Goal: Information Seeking & Learning: Learn about a topic

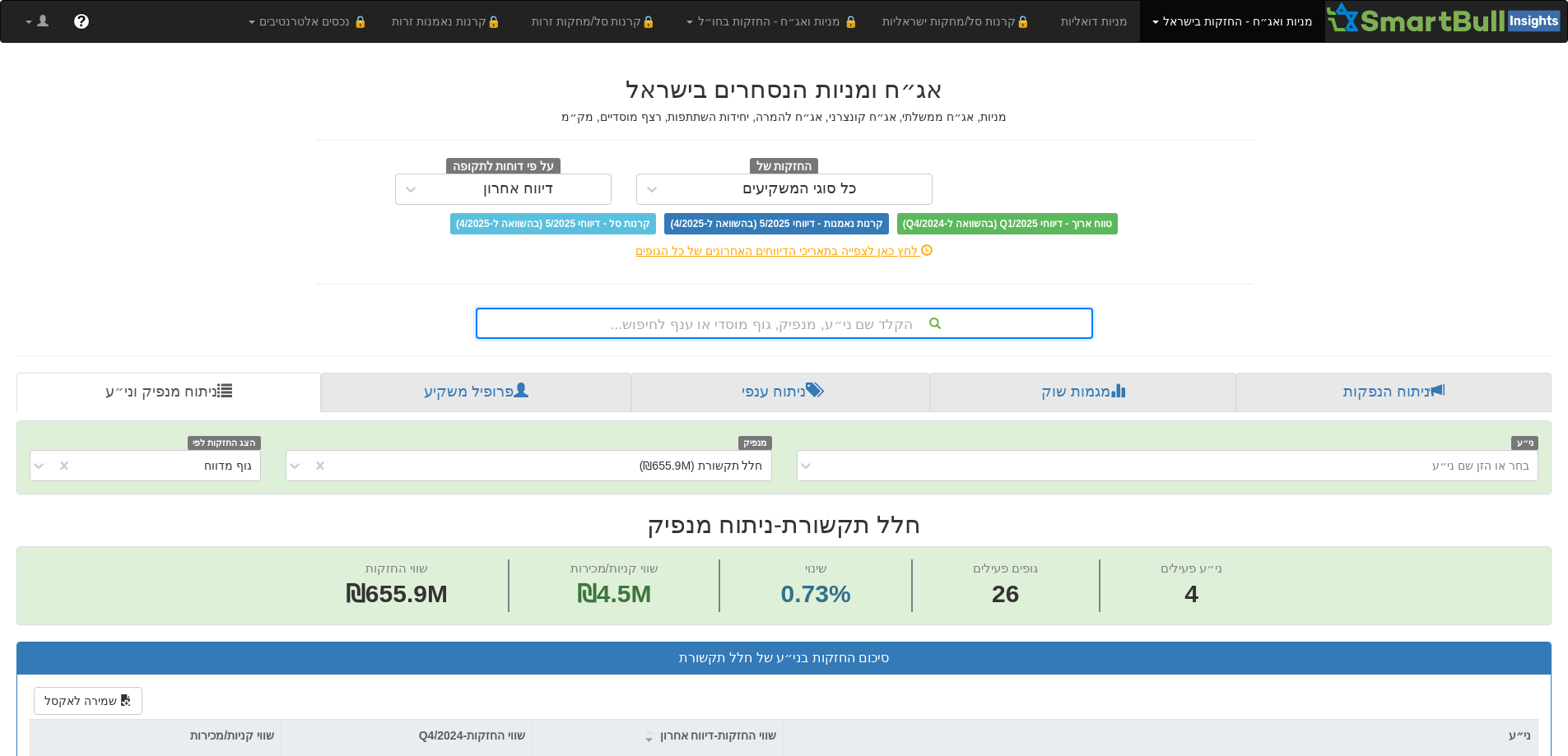
click at [578, 325] on div "הקלד שם ני״ע, מנפיק, גוף מוסדי או ענף לחיפוש..." at bounding box center [784, 323] width 614 height 28
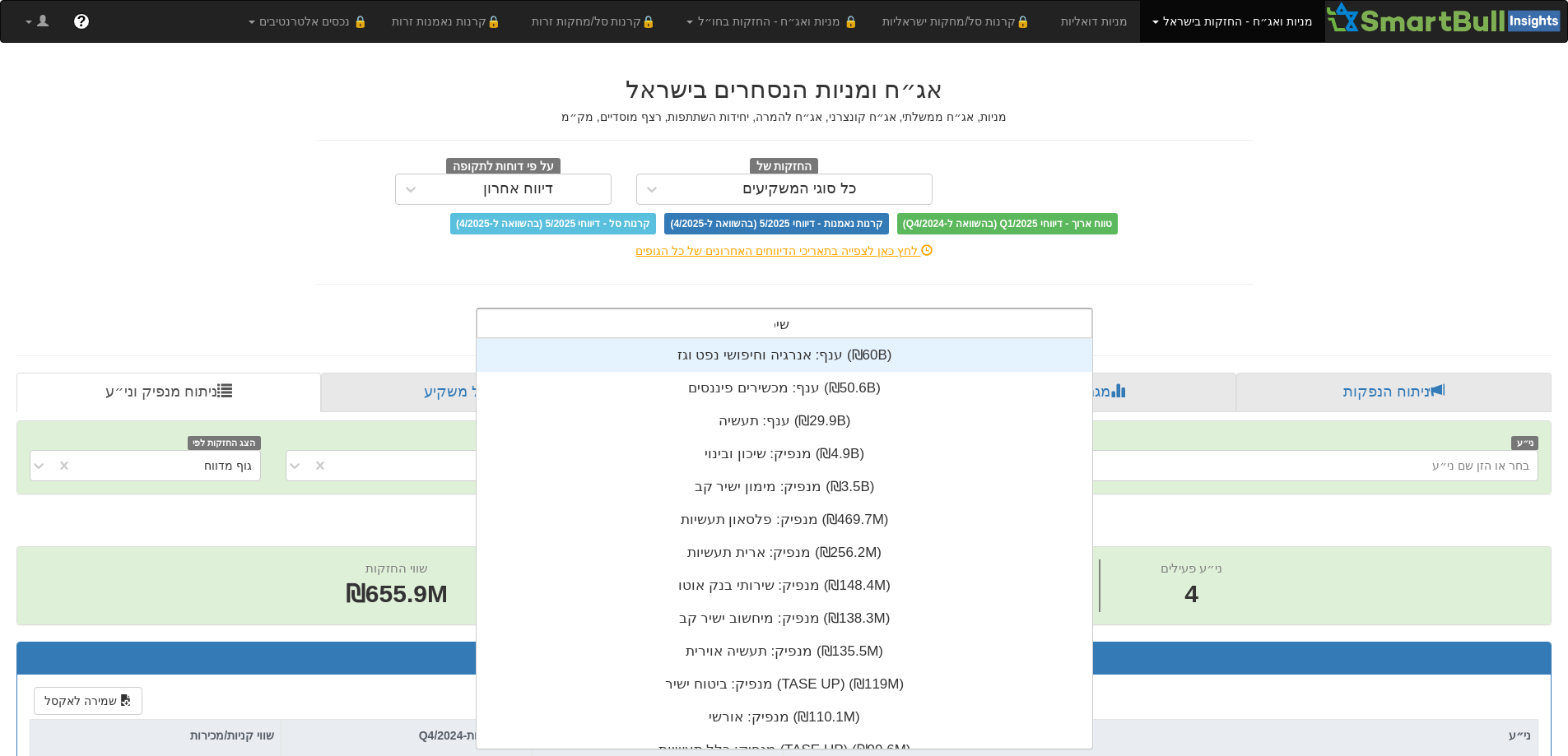
scroll to position [66, 0]
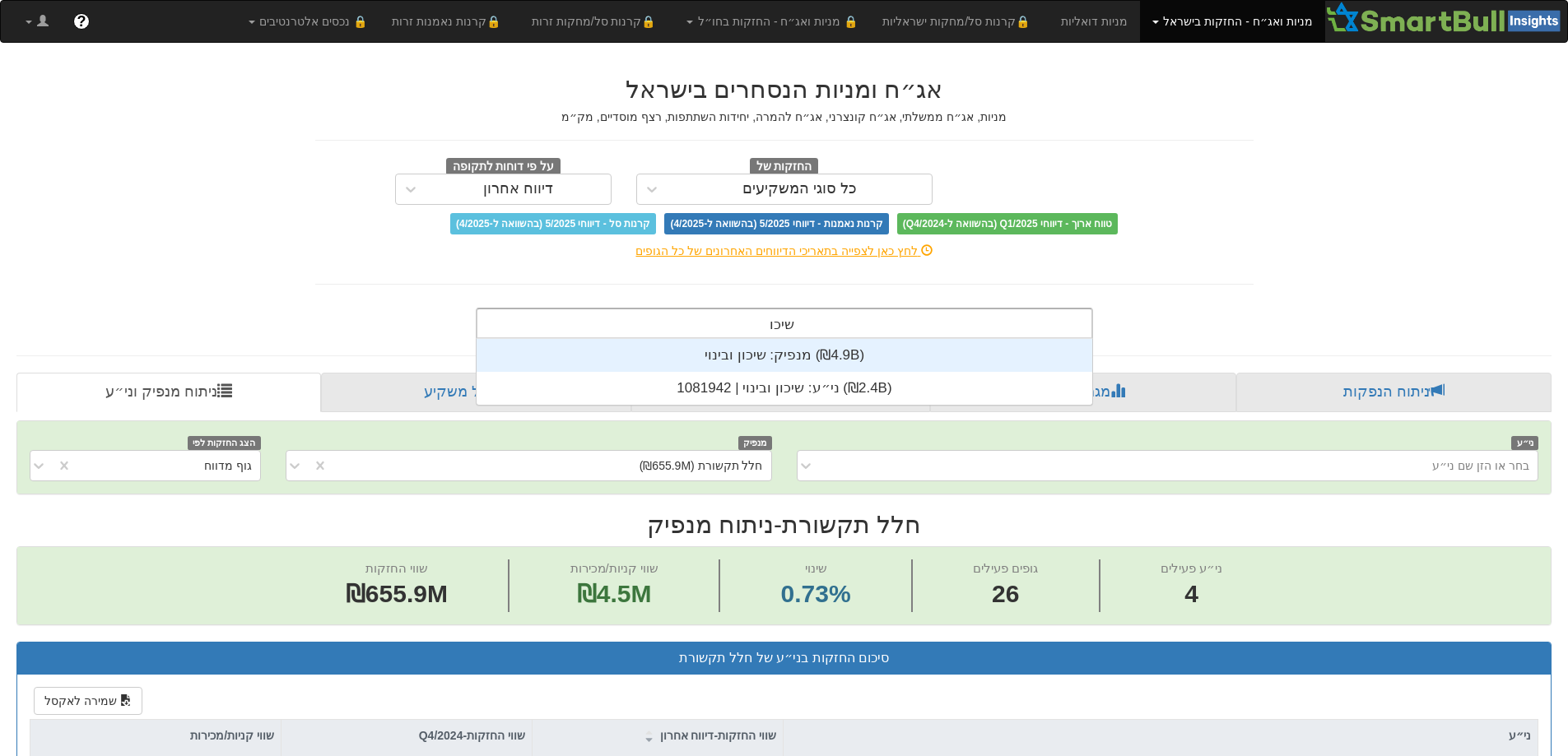
type input "שיכון"
click at [577, 352] on div "מנפיק: ‏שיכון ובינוי ‎(₪4.9B)‎" at bounding box center [784, 355] width 616 height 33
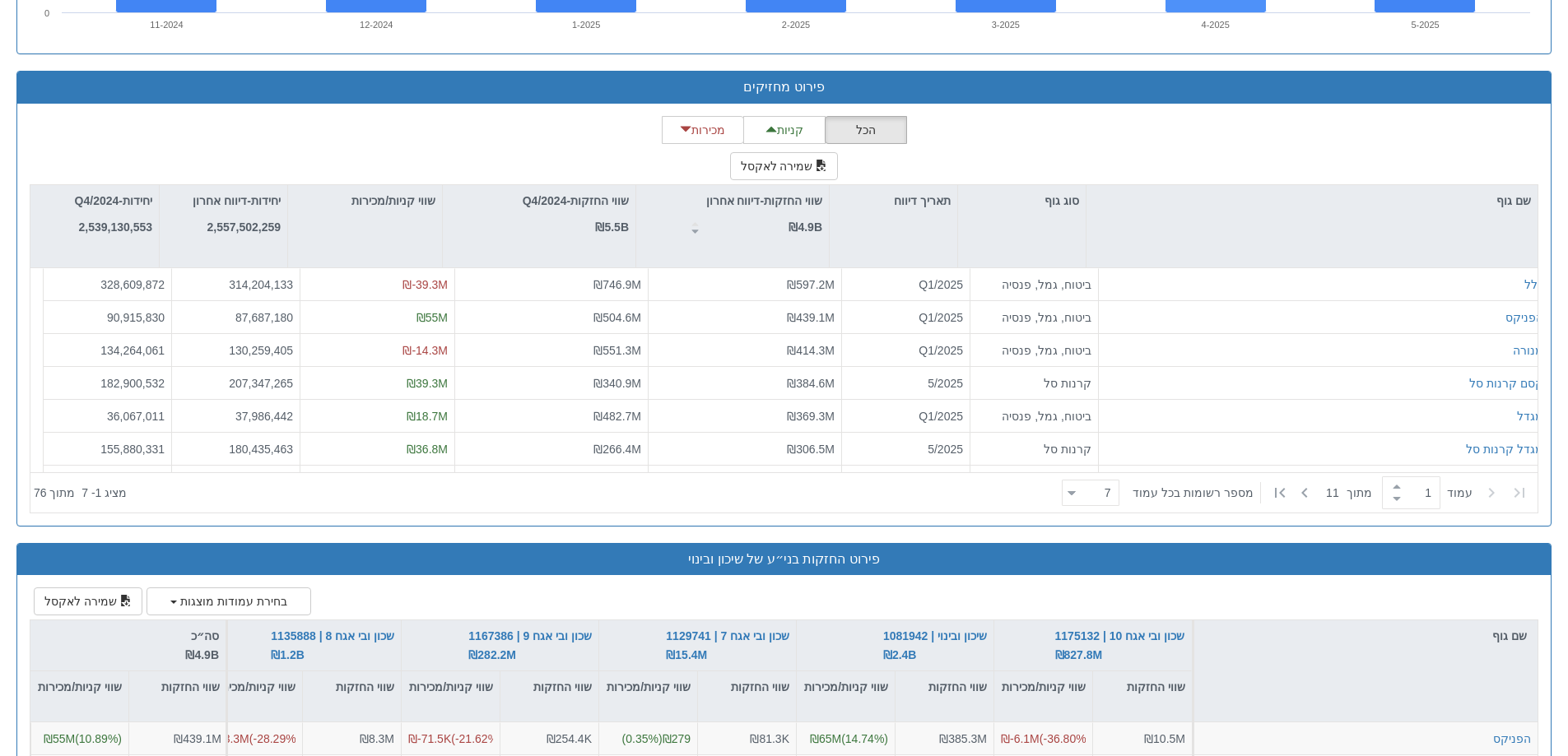
scroll to position [2057, 0]
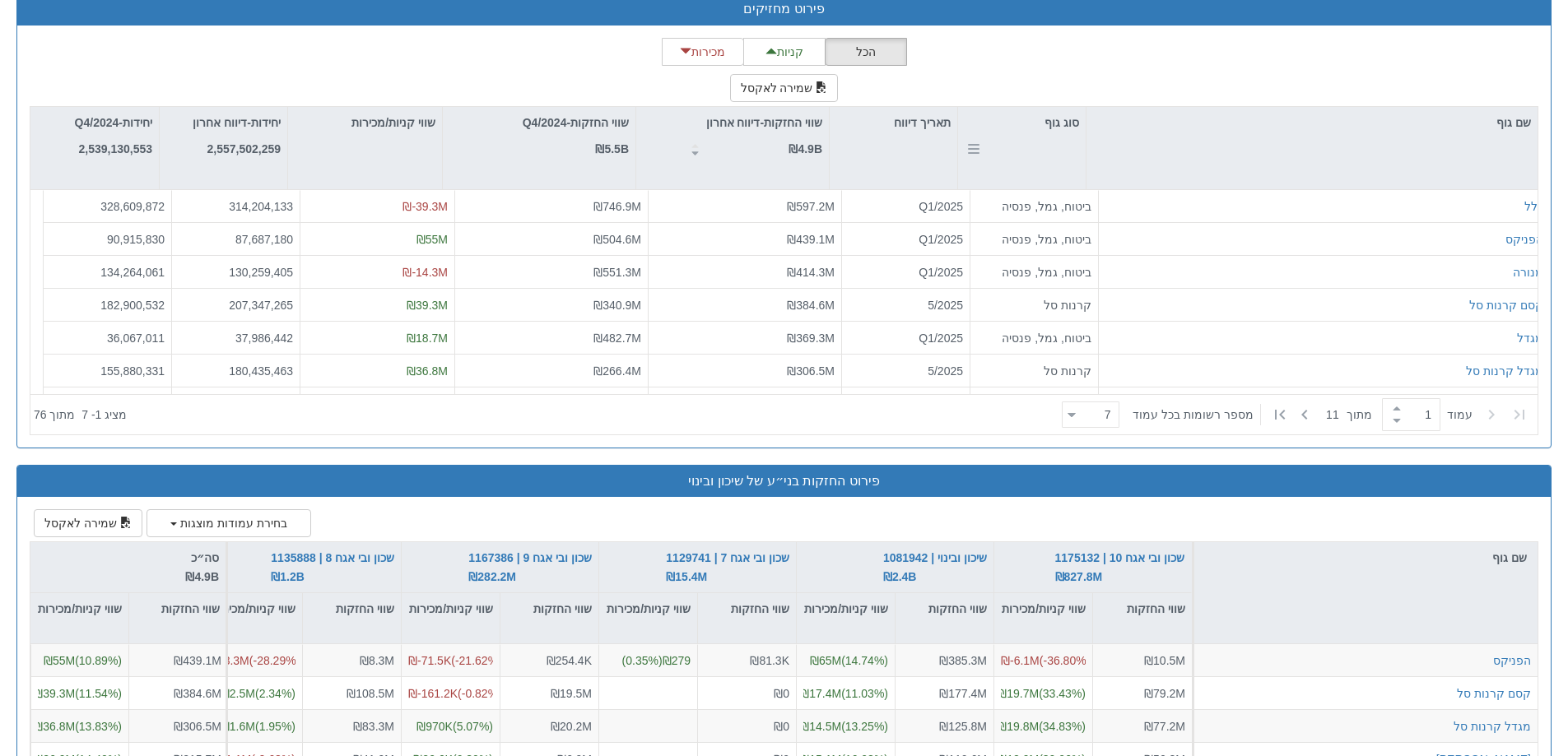
click at [1070, 116] on div "סוג גוף" at bounding box center [1022, 122] width 128 height 32
click at [1070, 414] on div "7 7" at bounding box center [1090, 414] width 57 height 27
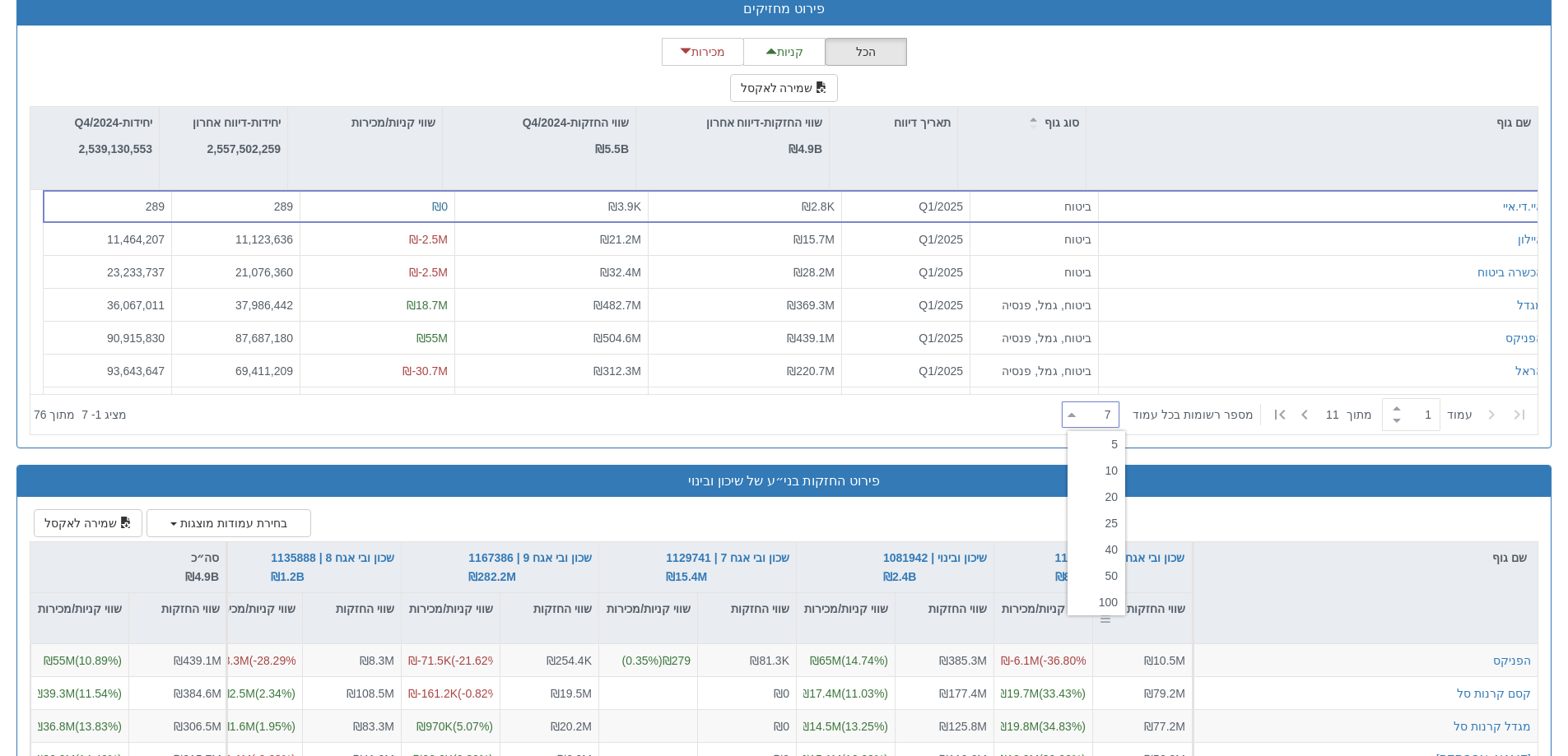
click at [1102, 599] on div "100" at bounding box center [1096, 602] width 57 height 27
type input "100"
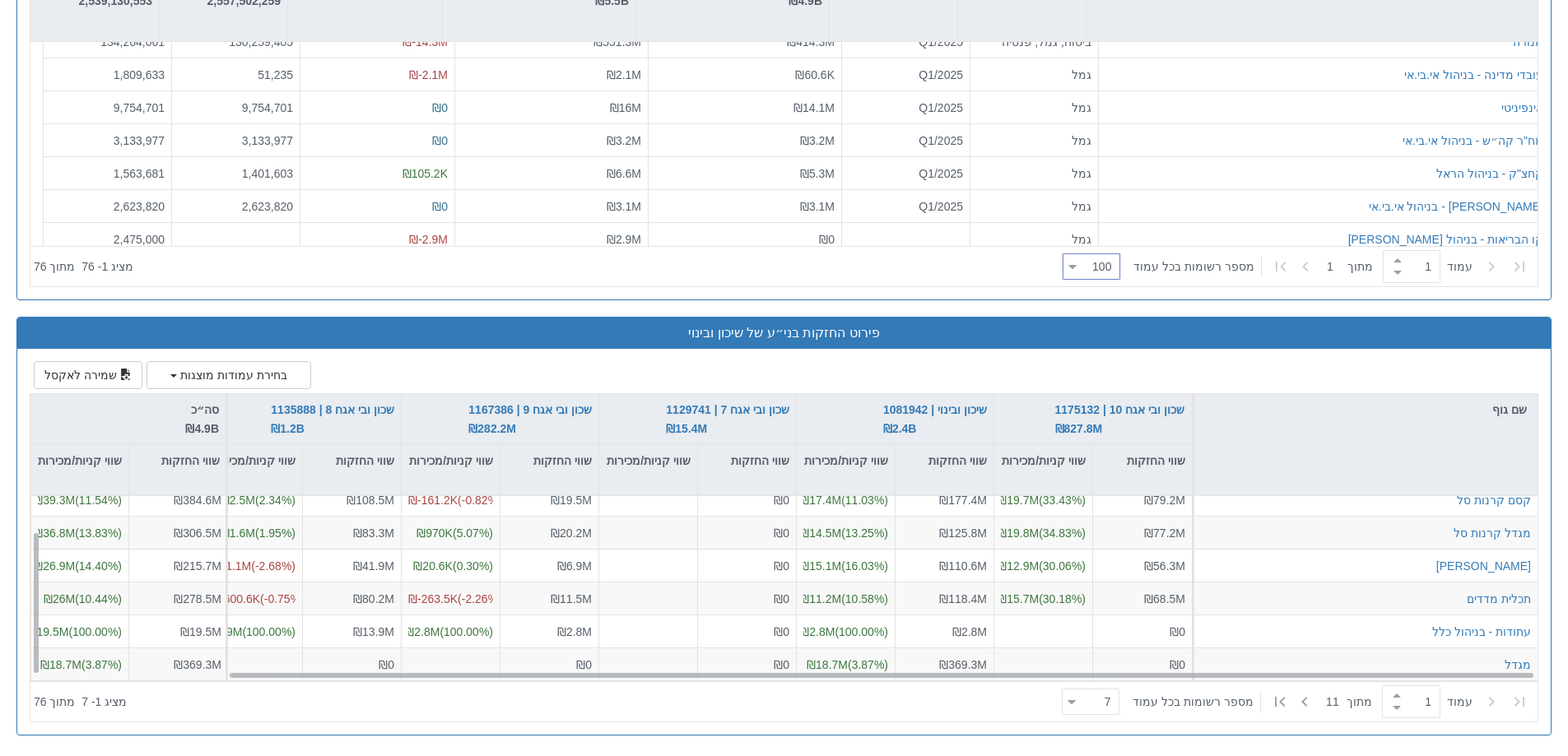
scroll to position [45, 222]
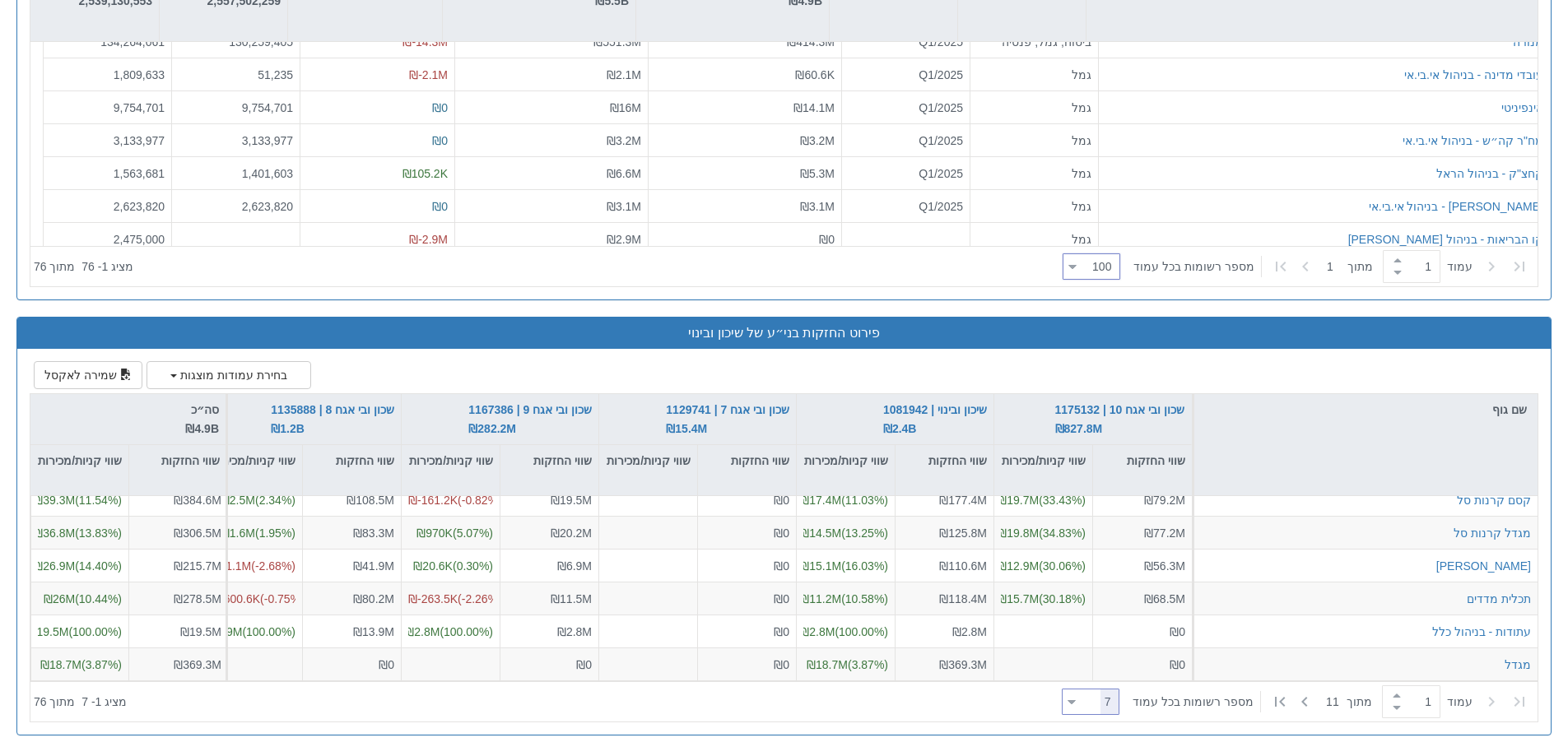
drag, startPoint x: 1074, startPoint y: 703, endPoint x: 1085, endPoint y: 720, distance: 20.2
click at [1073, 703] on icon at bounding box center [1072, 702] width 9 height 4
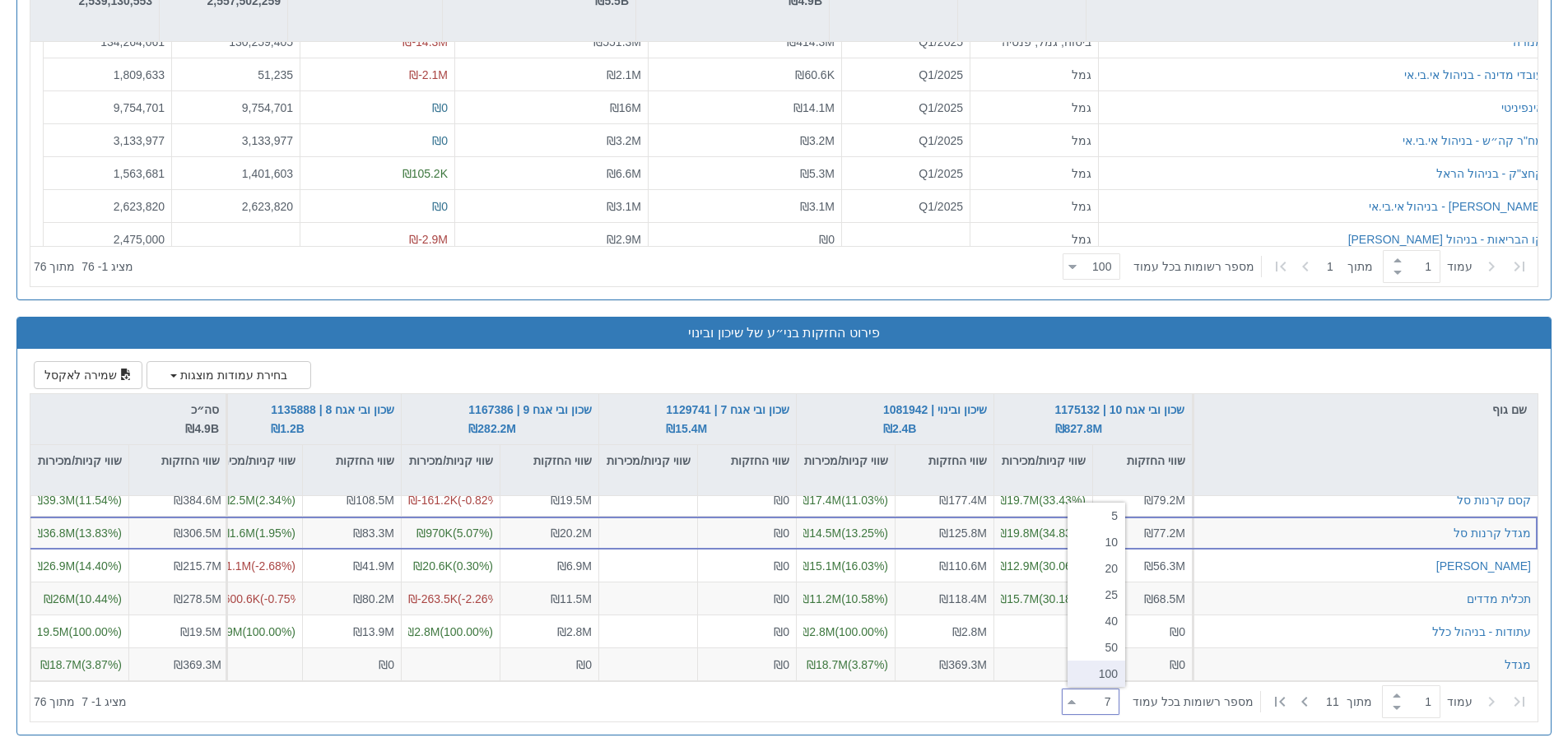
click at [1112, 671] on div "100" at bounding box center [1096, 674] width 57 height 27
type input "100"
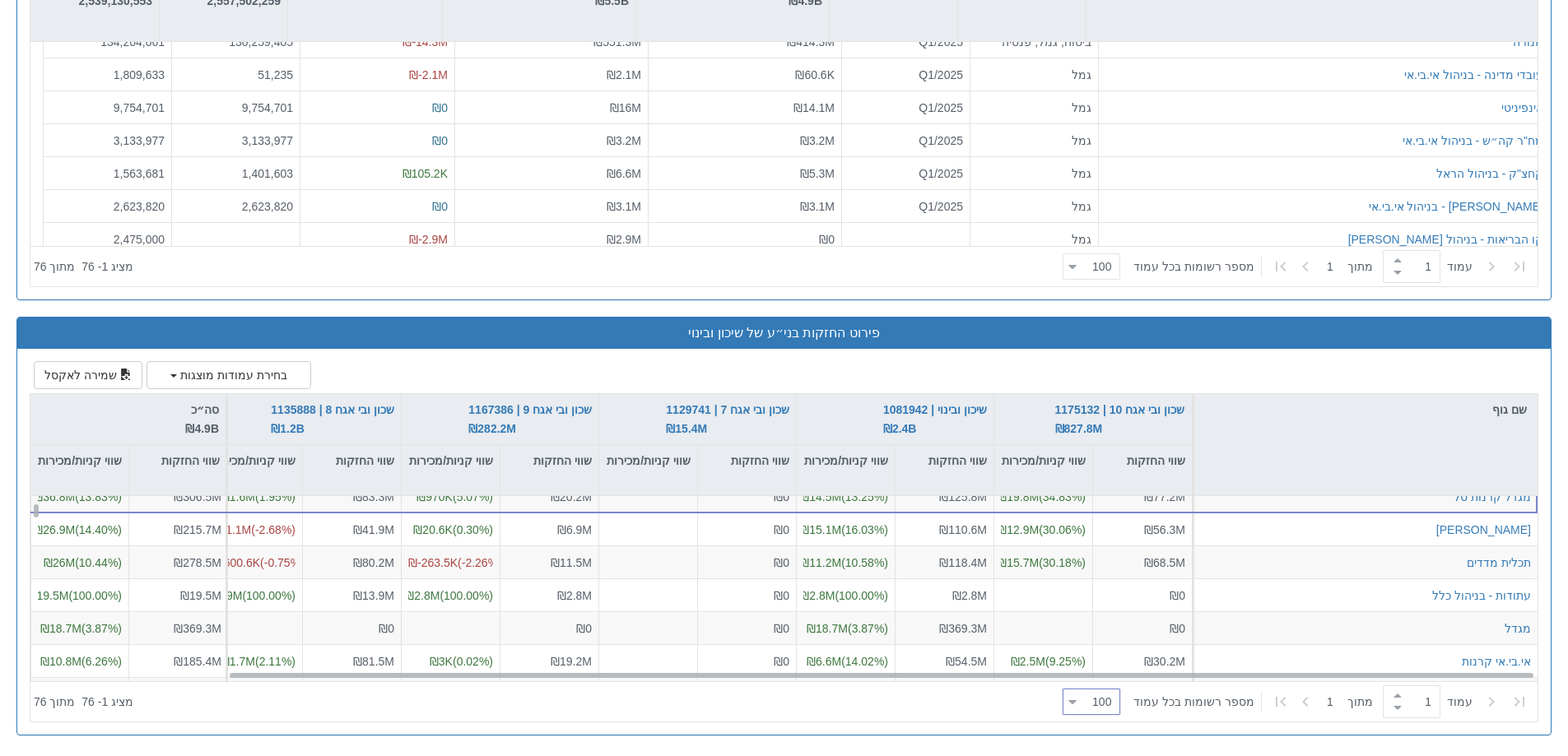
scroll to position [0, 222]
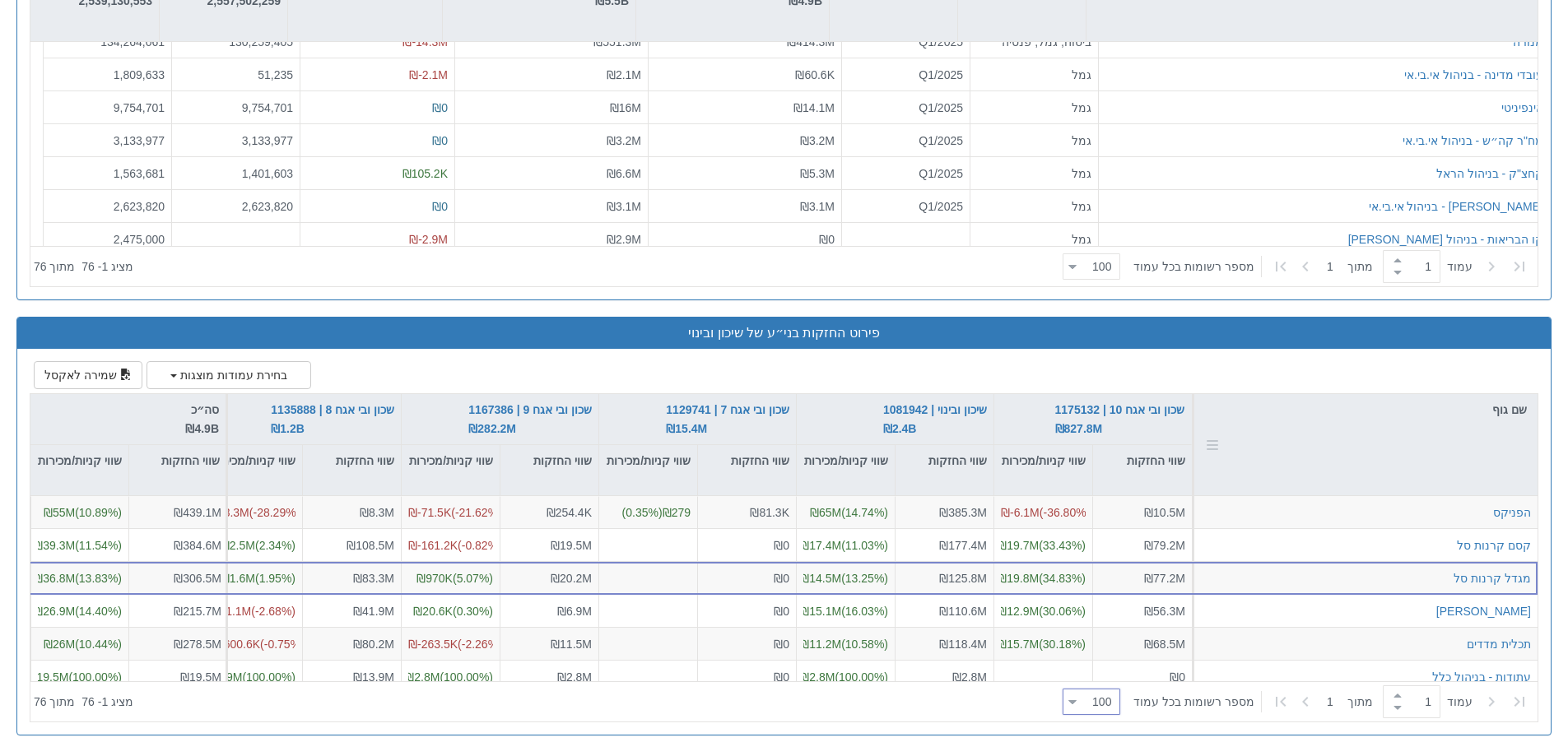
click at [1216, 440] on div at bounding box center [1209, 444] width 18 height 101
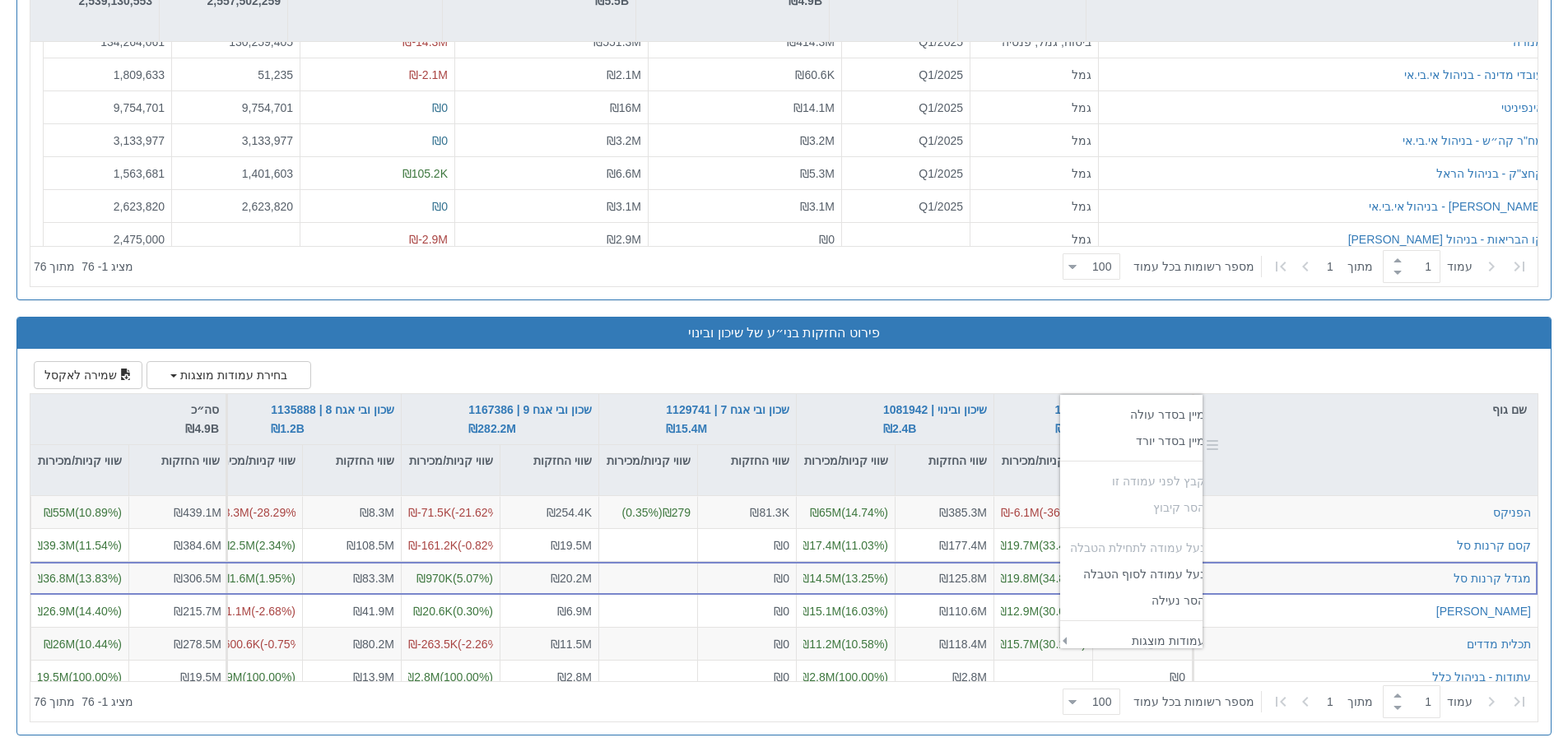
scroll to position [270, 146]
click at [1216, 440] on div at bounding box center [1209, 444] width 18 height 101
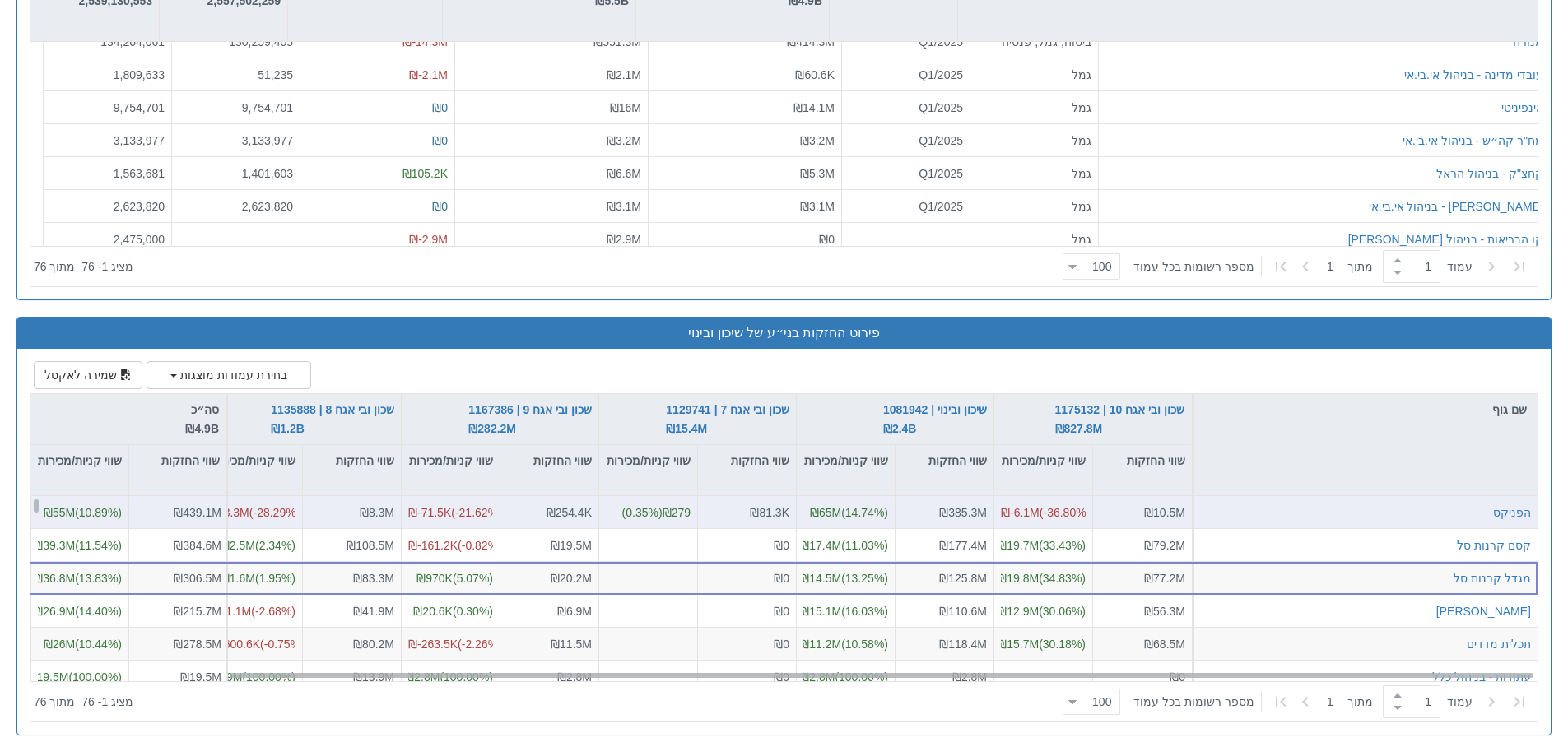
click at [1237, 503] on div "הפניקס" at bounding box center [1365, 513] width 346 height 33
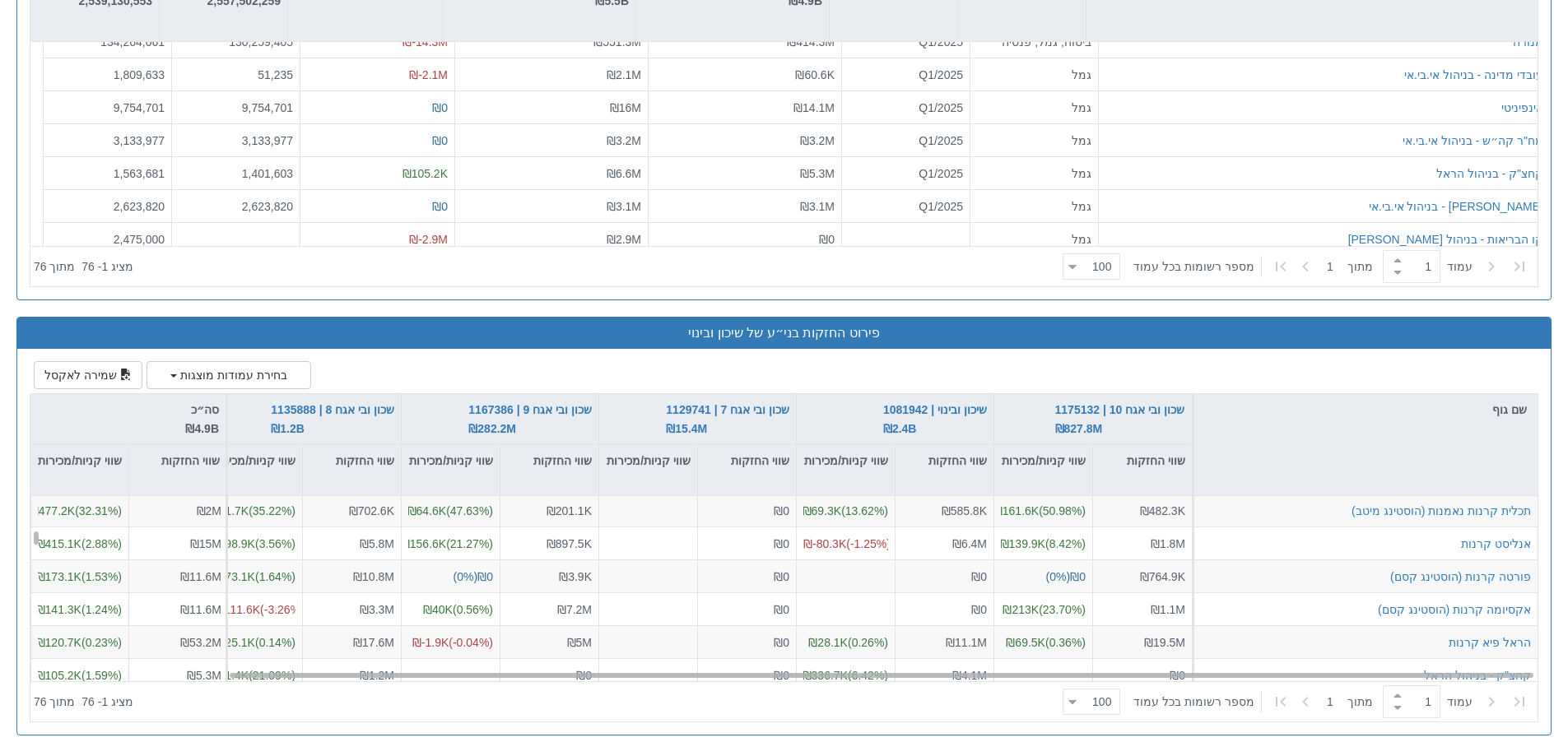
scroll to position [576, 222]
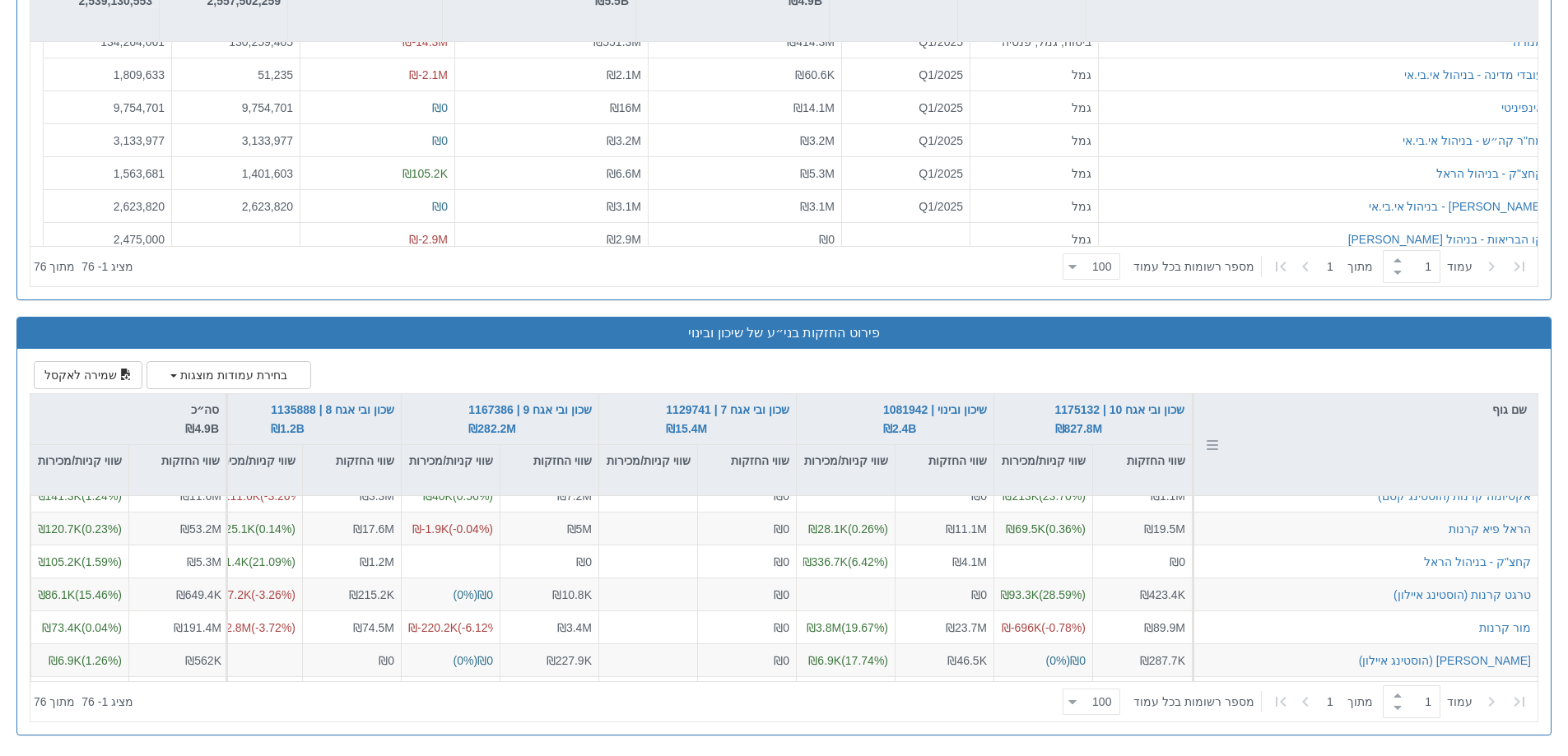
click at [1341, 448] on div "שם גוף" at bounding box center [1366, 444] width 343 height 101
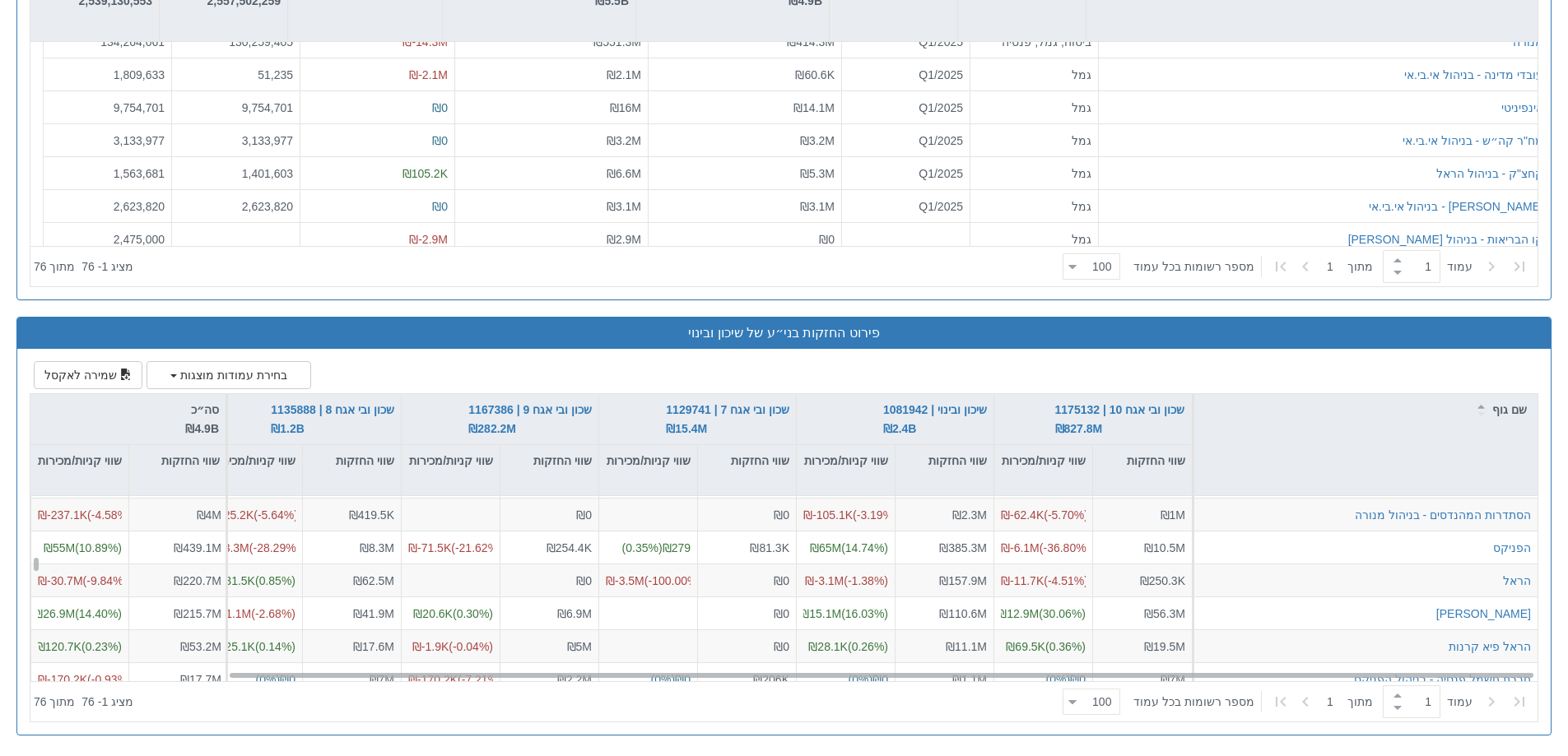
scroll to position [1069, 222]
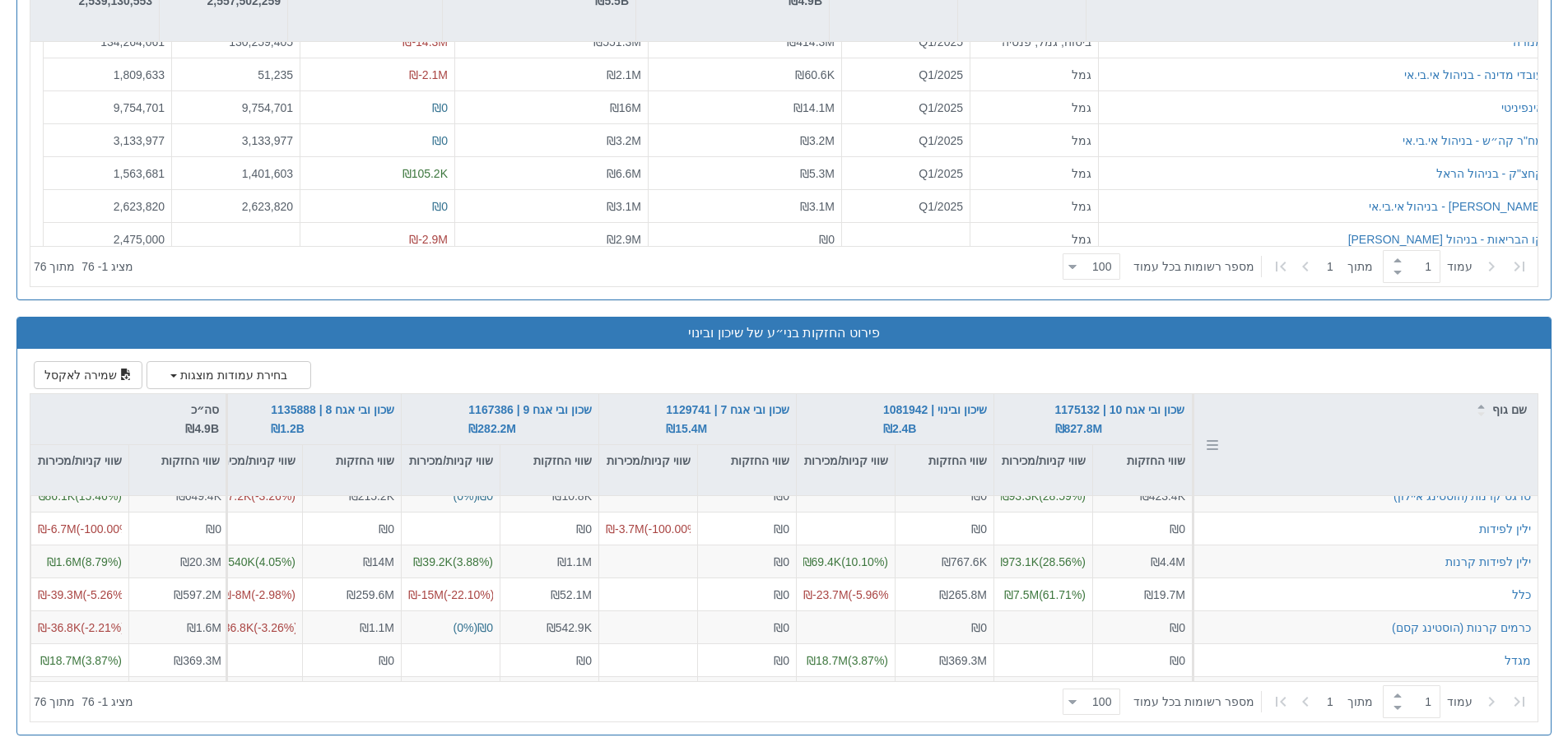
click at [1281, 471] on div "שם גוף" at bounding box center [1366, 444] width 343 height 101
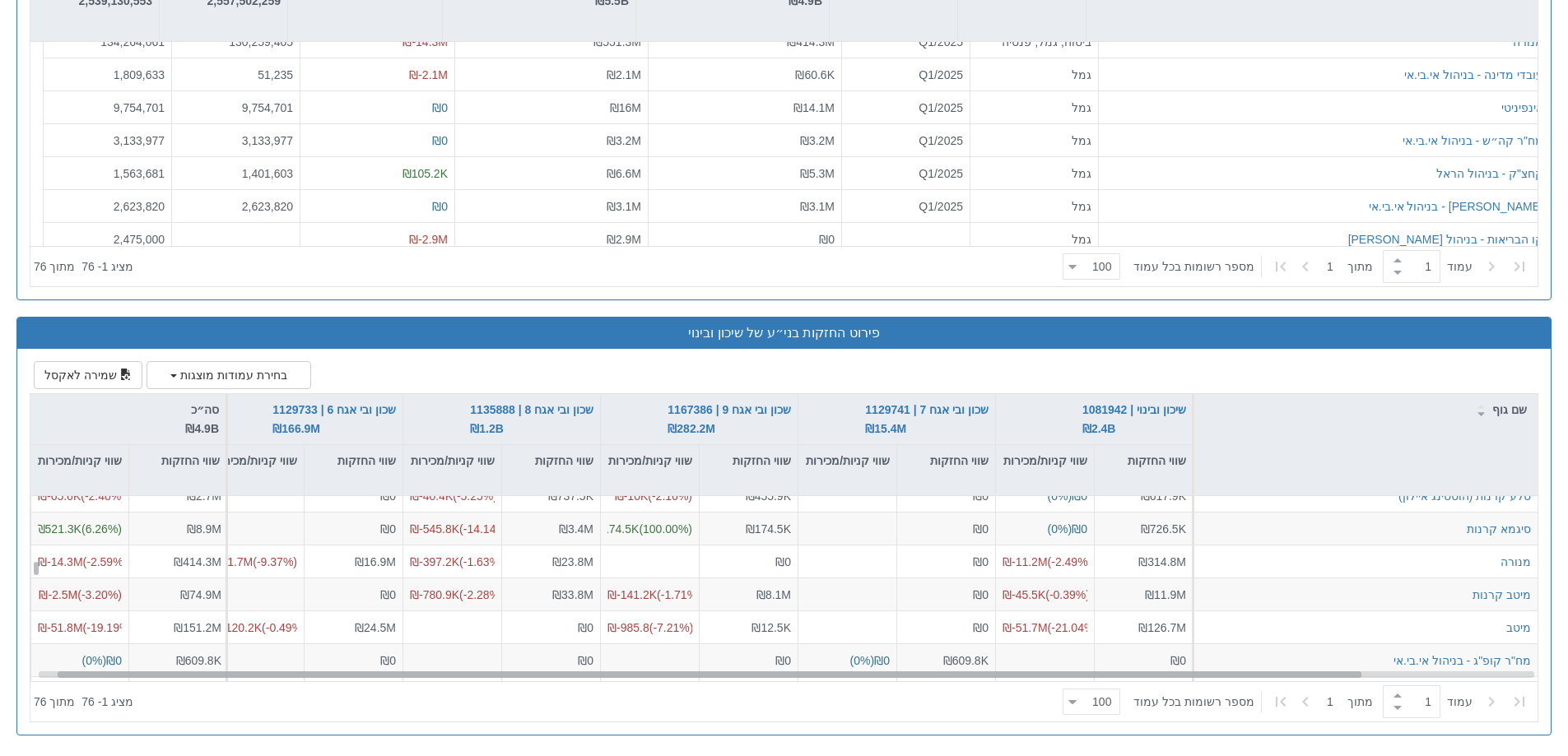
scroll to position [905, 0]
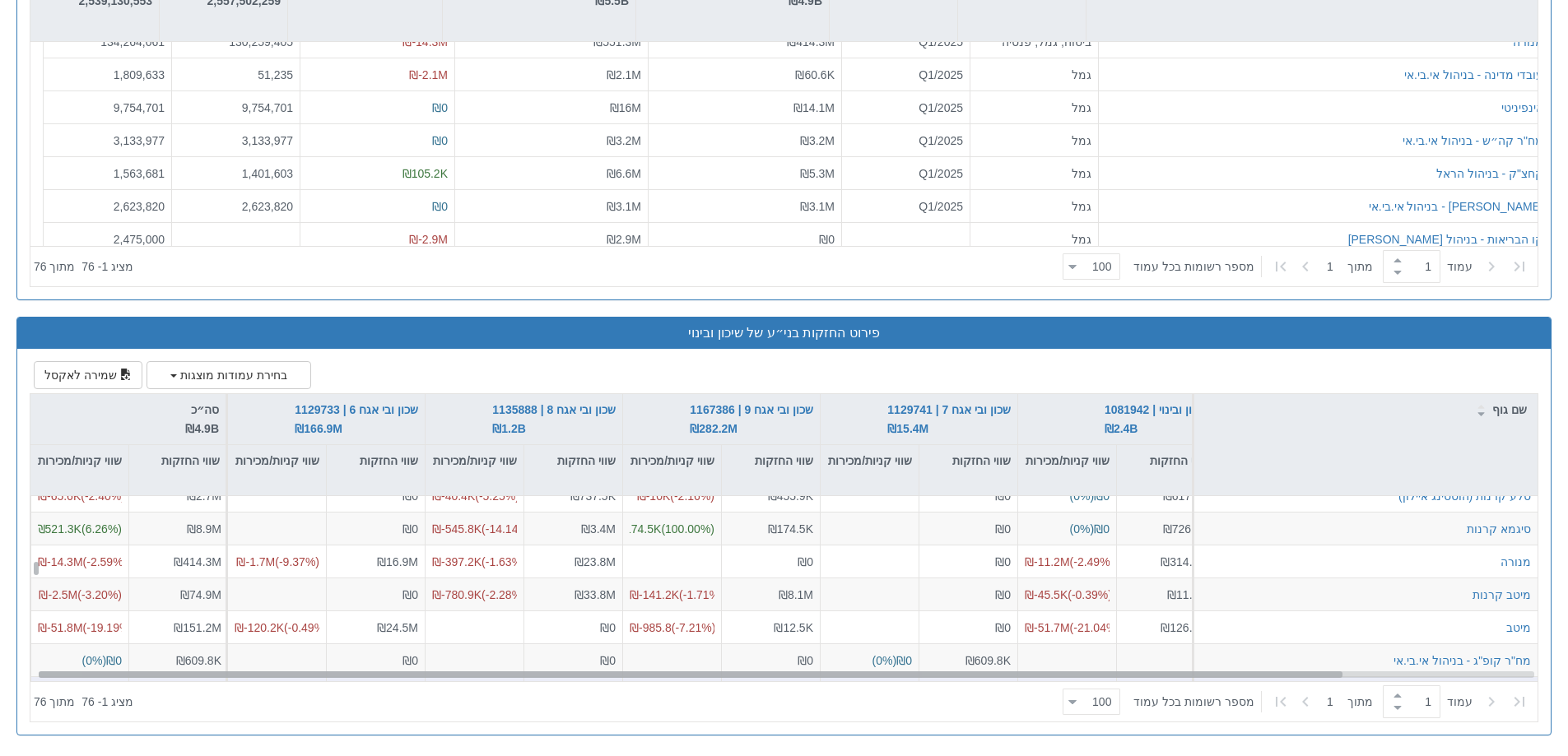
drag, startPoint x: 921, startPoint y: 677, endPoint x: 553, endPoint y: 678, distance: 368.0
click at [553, 678] on div "סלע קרנות (הוסטינג איילון) ₪885.7K ₪-15.1K ( -1.70 %) ₪617.9K ₪0 ( 0 %) ₪0 ₪455…" at bounding box center [784, 589] width 1507 height 185
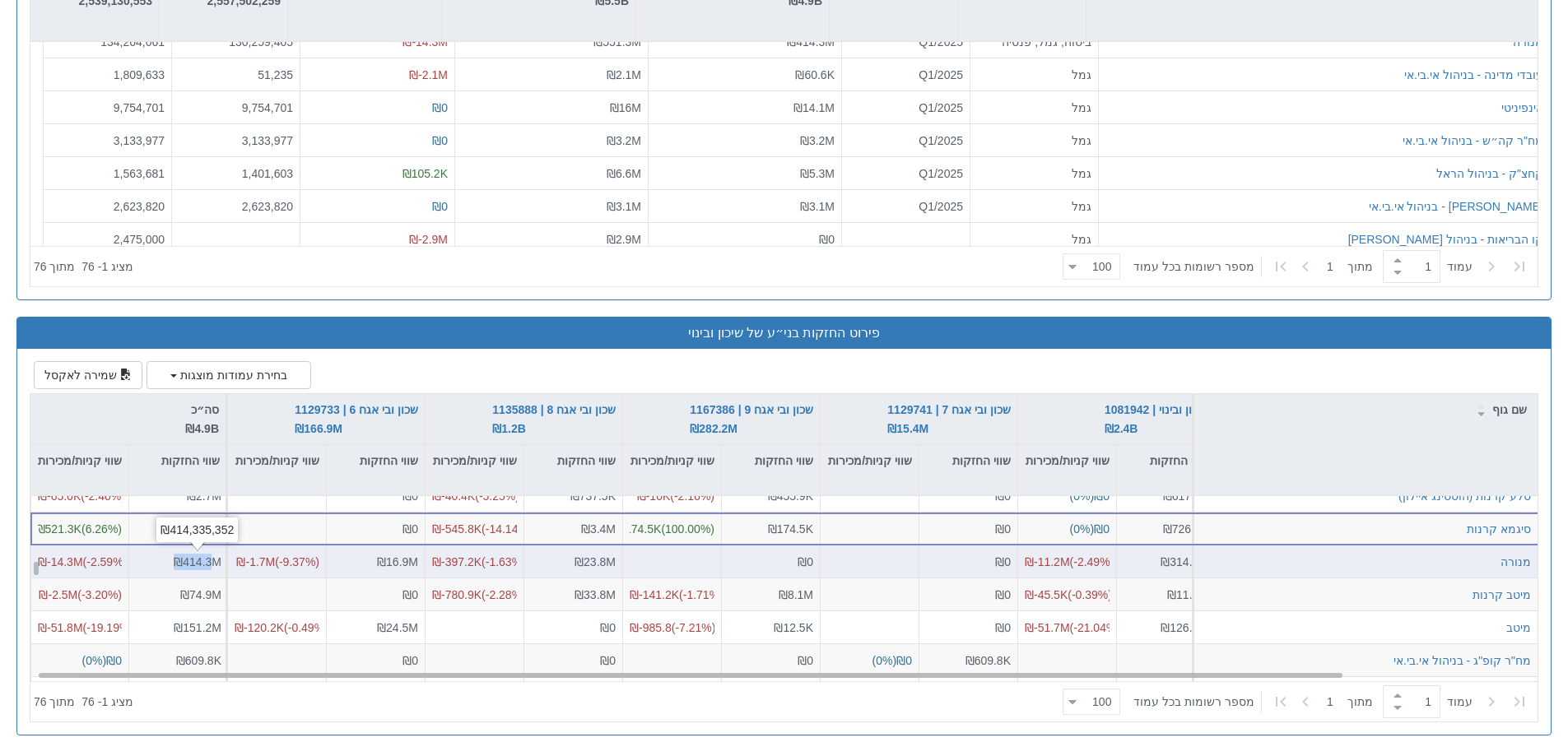
drag, startPoint x: 157, startPoint y: 561, endPoint x: 212, endPoint y: 563, distance: 55.0
click at [212, 563] on div "₪414.3M" at bounding box center [179, 561] width 86 height 16
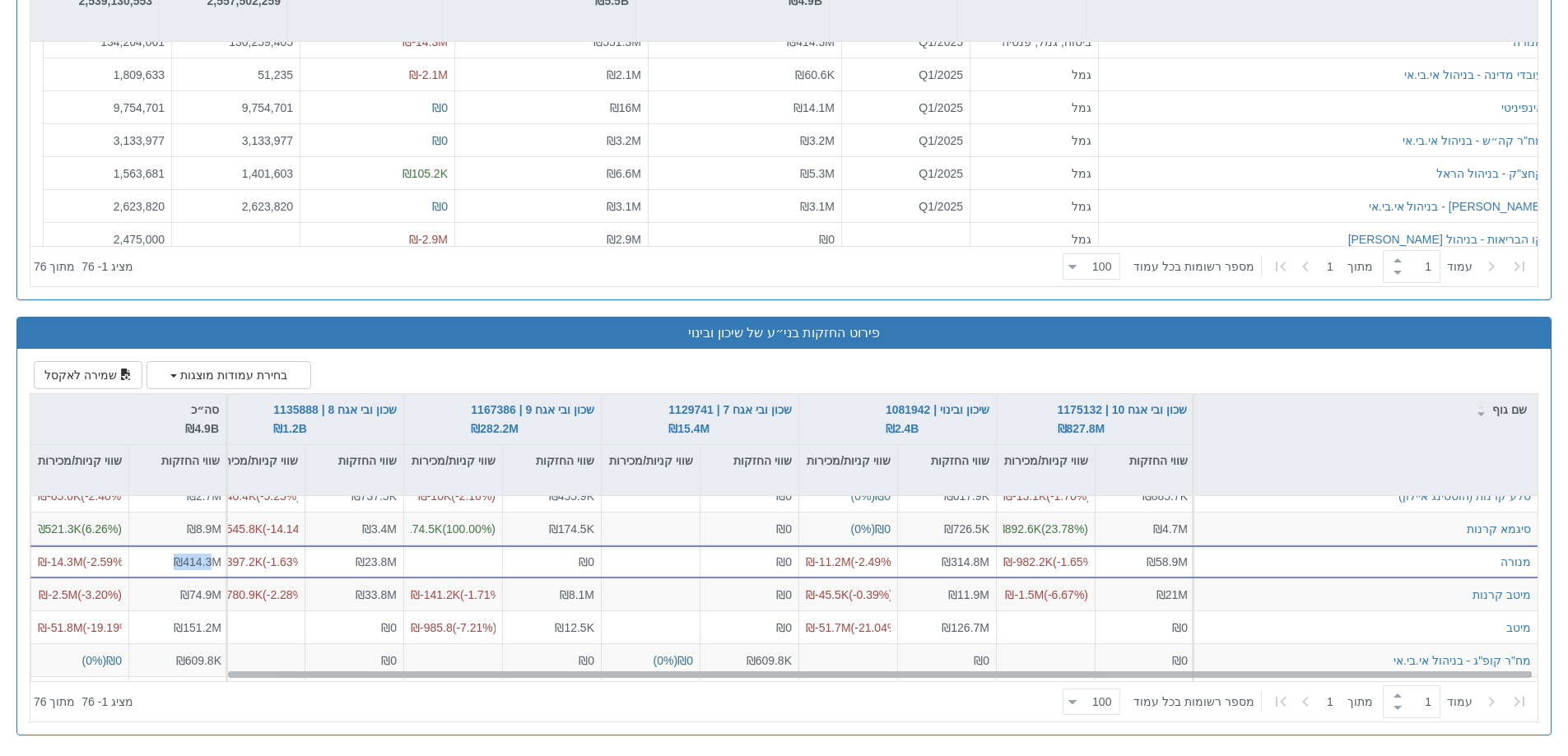
scroll to position [905, 222]
drag, startPoint x: 306, startPoint y: 674, endPoint x: 591, endPoint y: 700, distance: 286.2
click at [591, 700] on div "שם גוף שכון ובי אגח 10 | 1175132 ₪827.8M שווי החזקות שווי קניות/מכירות שיכון וב…" at bounding box center [784, 557] width 1507 height 328
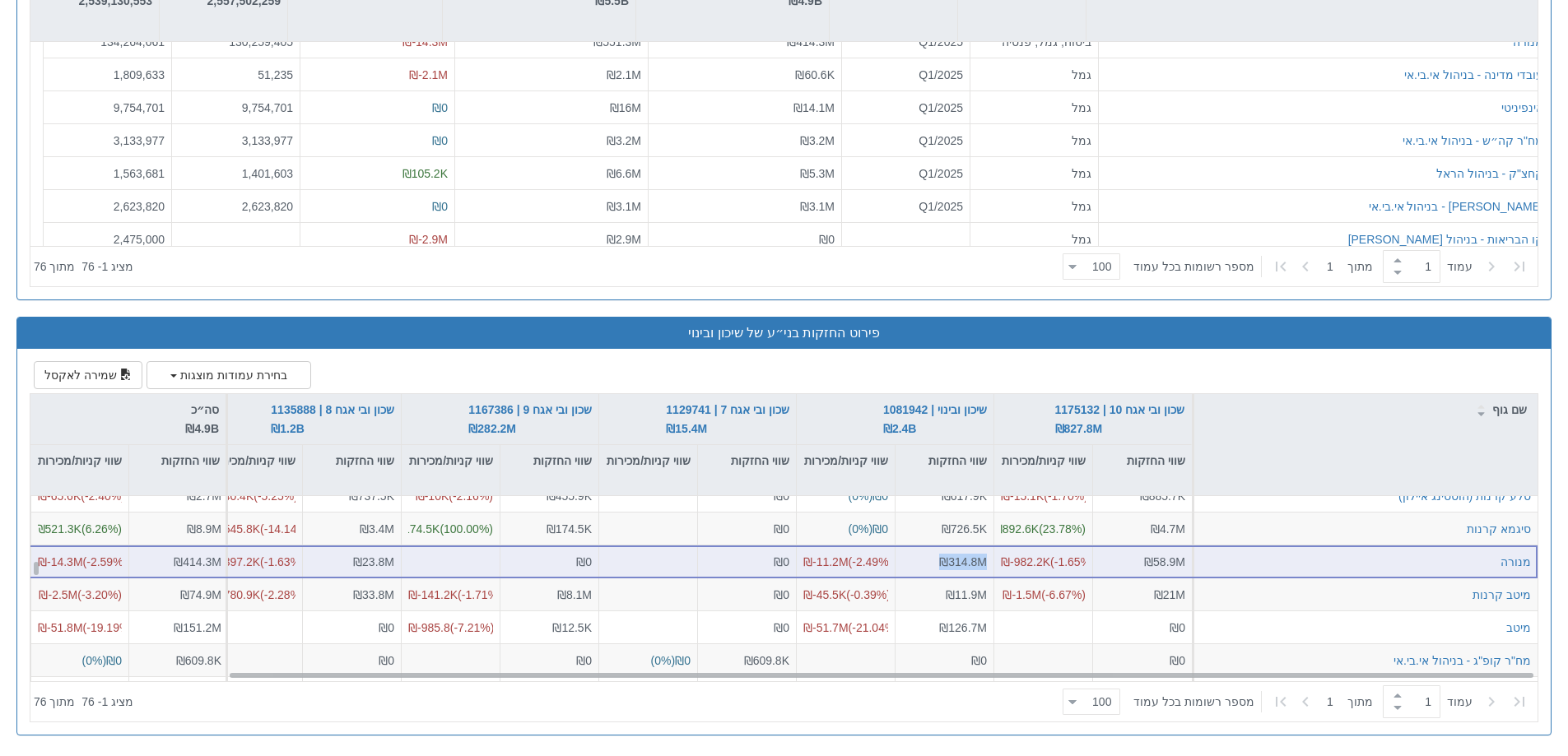
drag, startPoint x: 934, startPoint y: 565, endPoint x: 986, endPoint y: 548, distance: 54.7
click at [986, 548] on div "₪314.8M" at bounding box center [945, 562] width 98 height 33
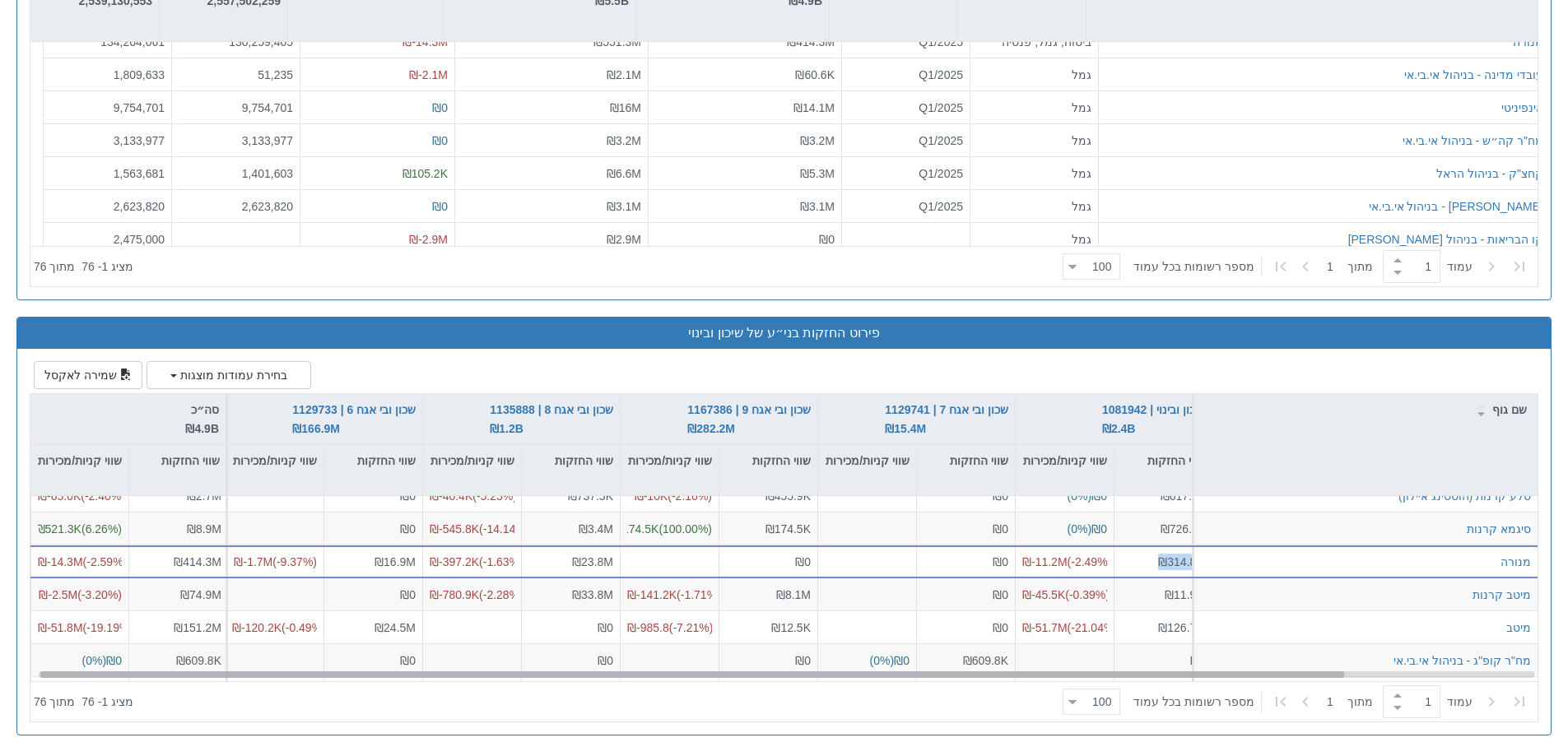
scroll to position [905, 0]
drag, startPoint x: 1237, startPoint y: 676, endPoint x: 871, endPoint y: 683, distance: 366.1
click at [877, 683] on div "שם גוף שכון ובי אגח 10 | 1175132 ₪827.8M שווי החזקות שווי קניות/מכירות שיכון וב…" at bounding box center [784, 557] width 1507 height 328
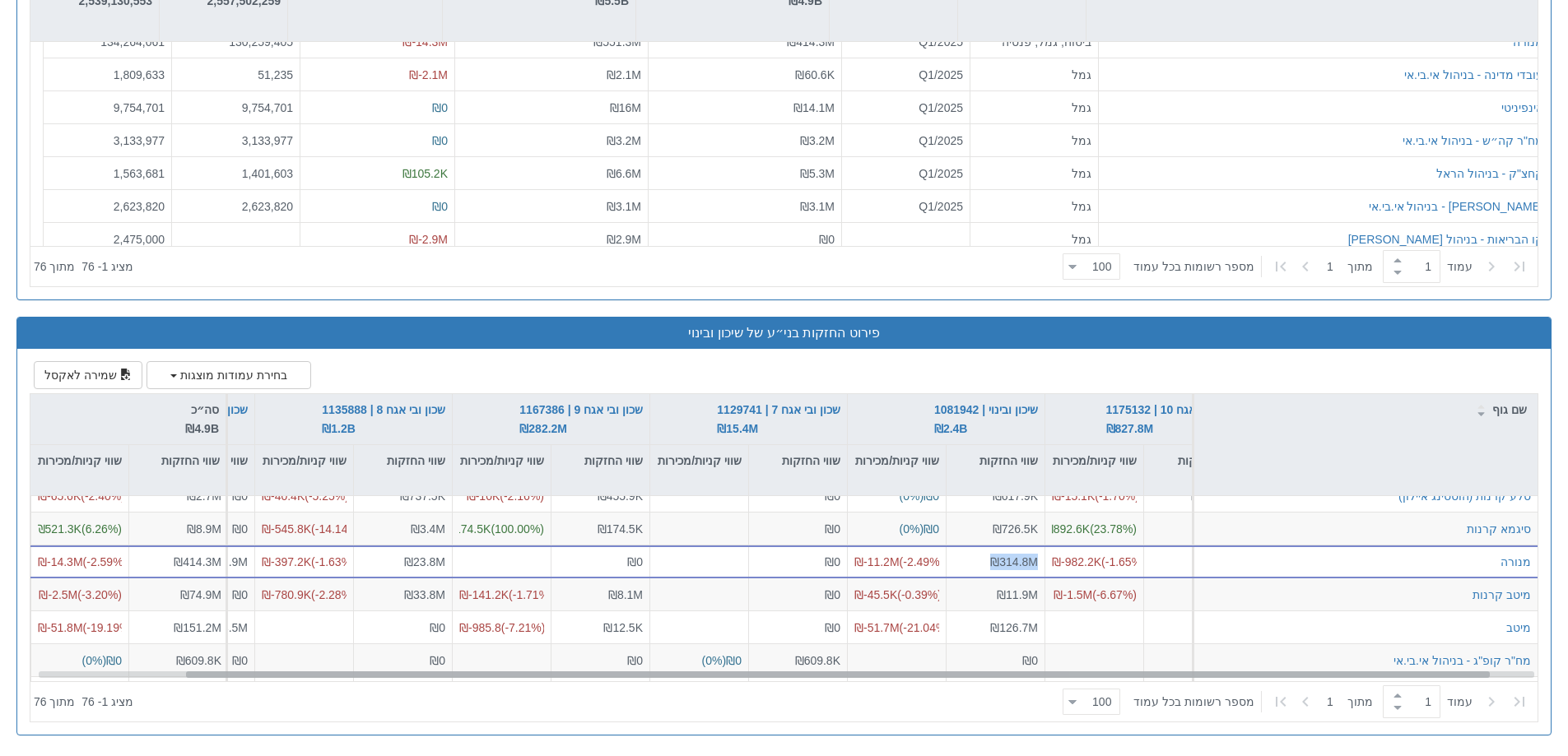
scroll to position [905, 222]
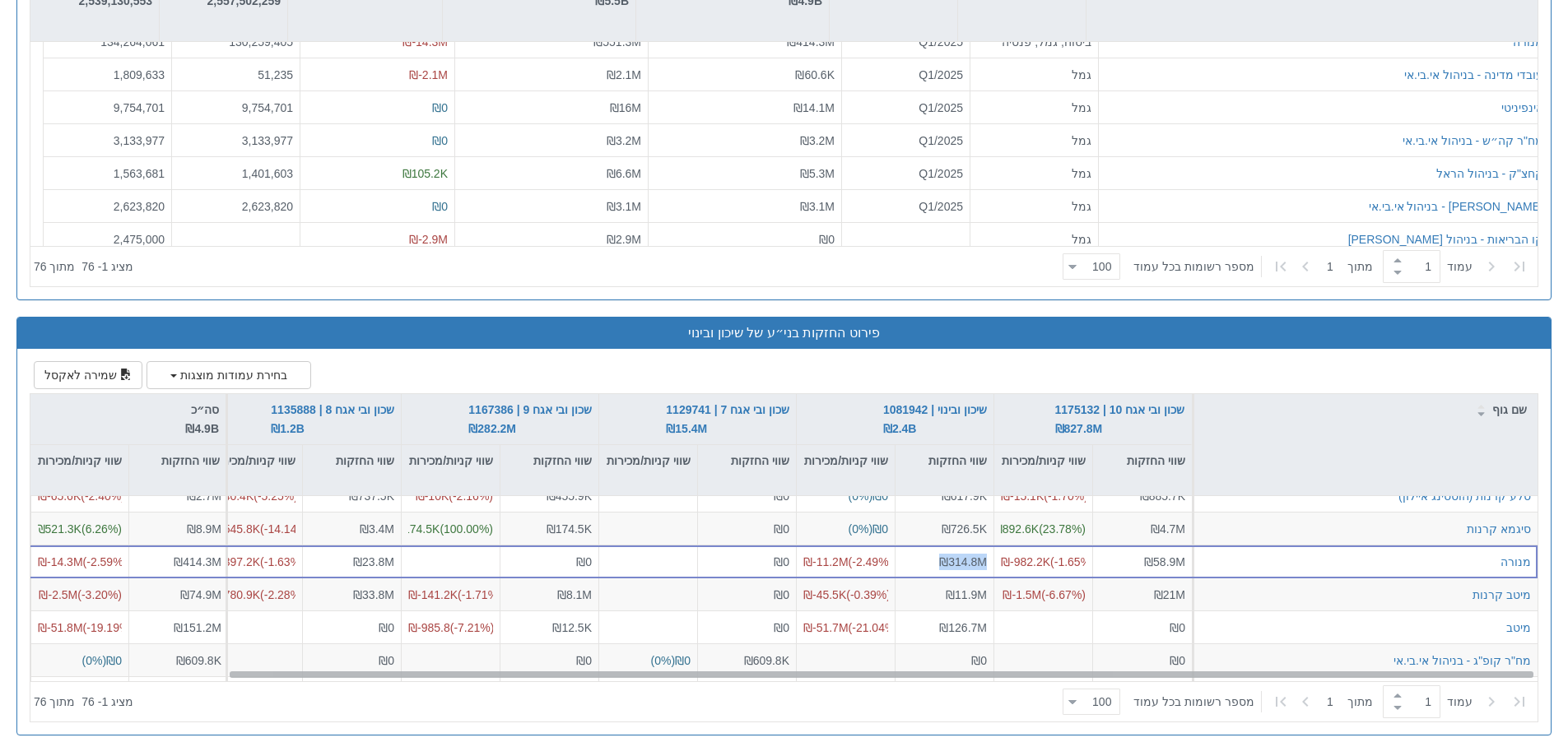
drag, startPoint x: 588, startPoint y: 671, endPoint x: 867, endPoint y: 689, distance: 279.6
click at [867, 689] on div "שם גוף שכון ובי אגח 10 | 1175132 ₪827.8M שווי החזקות שווי קניות/מכירות שיכון וב…" at bounding box center [784, 557] width 1507 height 328
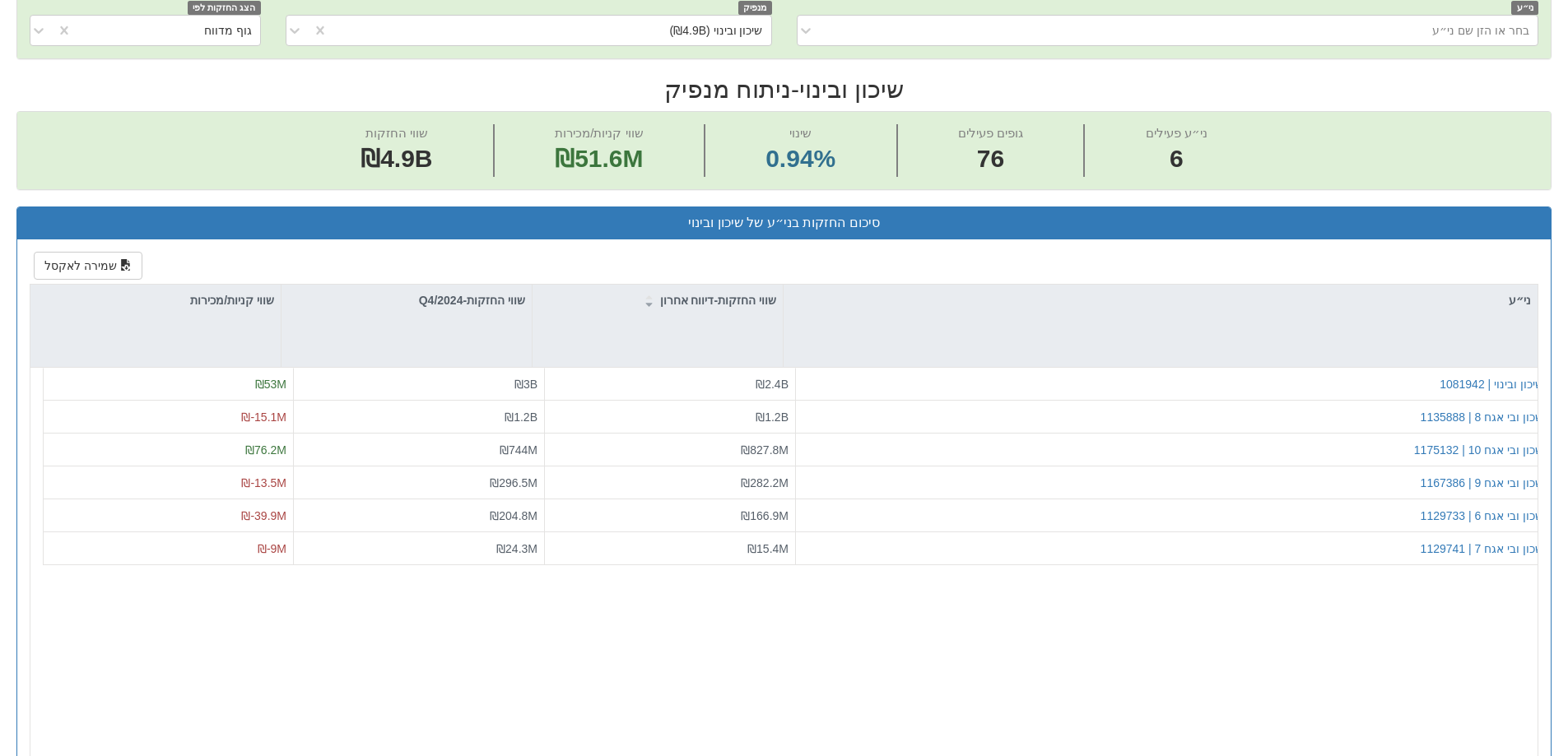
scroll to position [0, 0]
